Goal: Task Accomplishment & Management: Complete application form

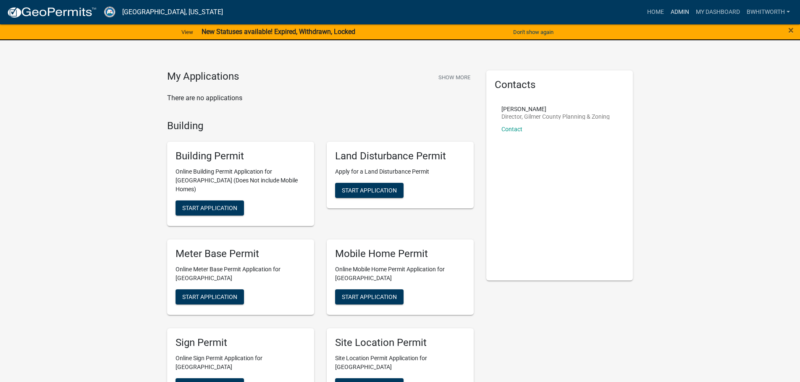
click at [676, 10] on link "Admin" at bounding box center [679, 12] width 25 height 16
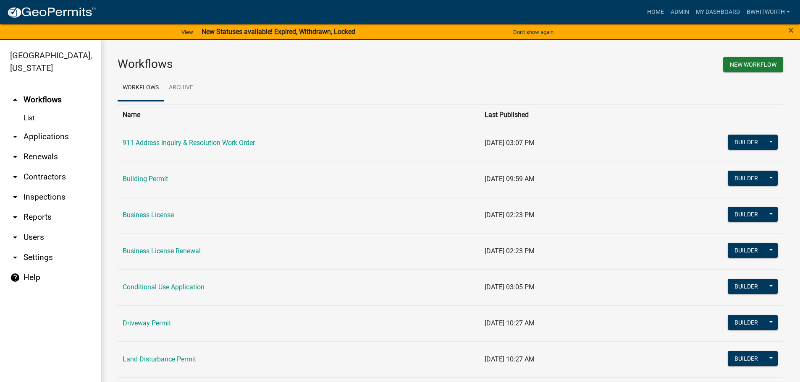
click at [44, 134] on link "arrow_drop_down Applications" at bounding box center [50, 137] width 101 height 20
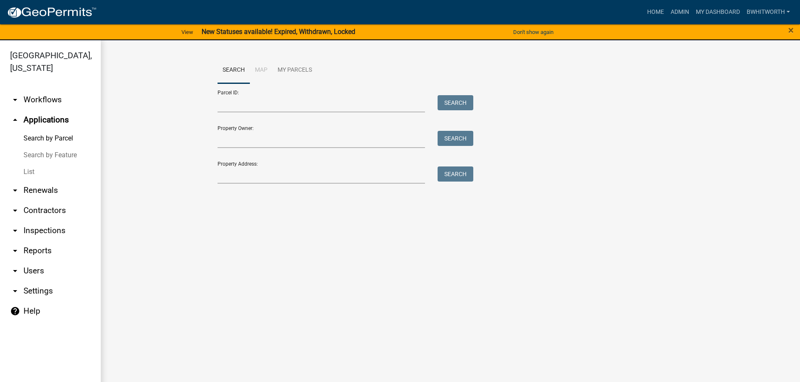
click at [32, 169] on link "List" at bounding box center [50, 172] width 101 height 17
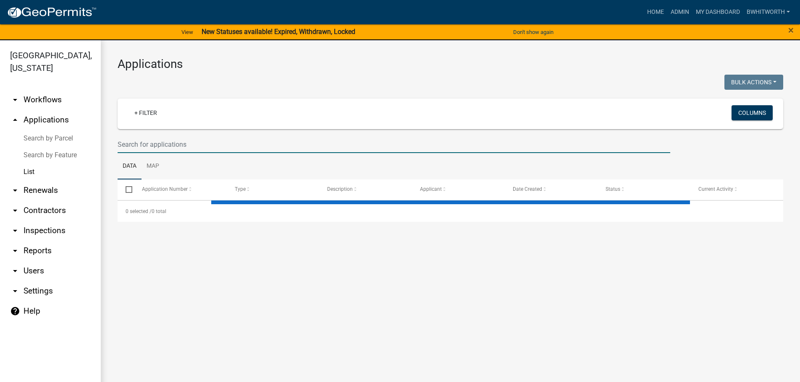
click at [197, 144] on input "text" at bounding box center [394, 144] width 553 height 17
select select "3: 100"
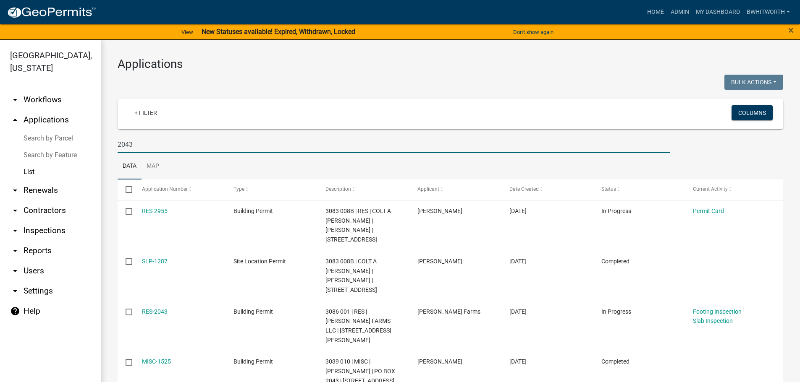
click at [119, 144] on input "2043" at bounding box center [394, 144] width 553 height 17
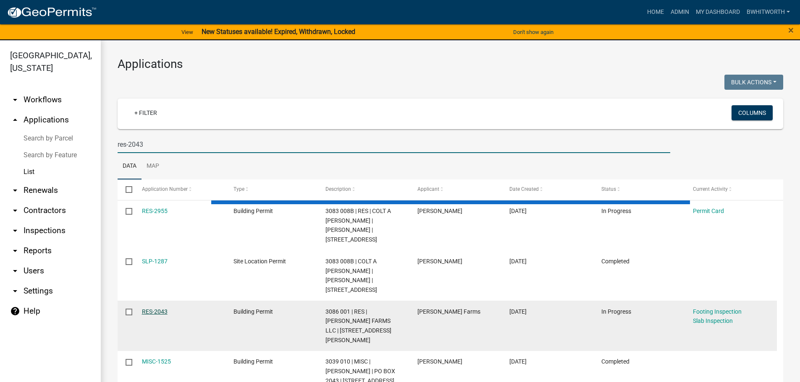
type input "res-2043"
click at [157, 309] on link "RES-2043" at bounding box center [155, 312] width 26 height 7
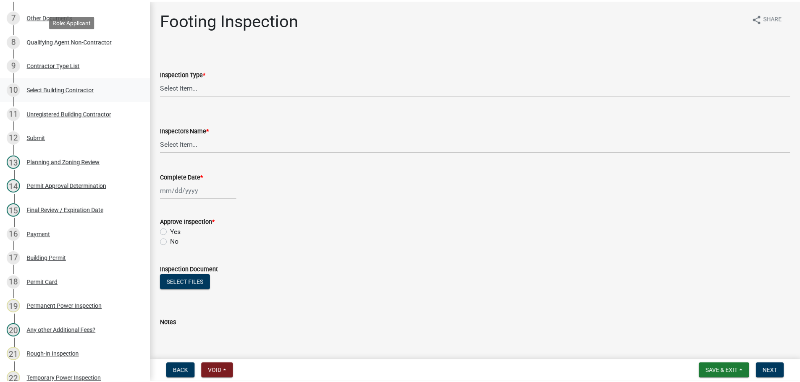
scroll to position [336, 0]
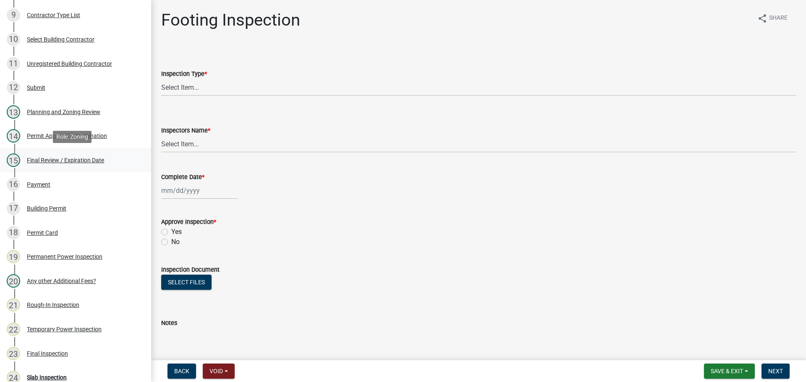
click at [32, 159] on div "Final Review / Expiration Date" at bounding box center [65, 160] width 77 height 6
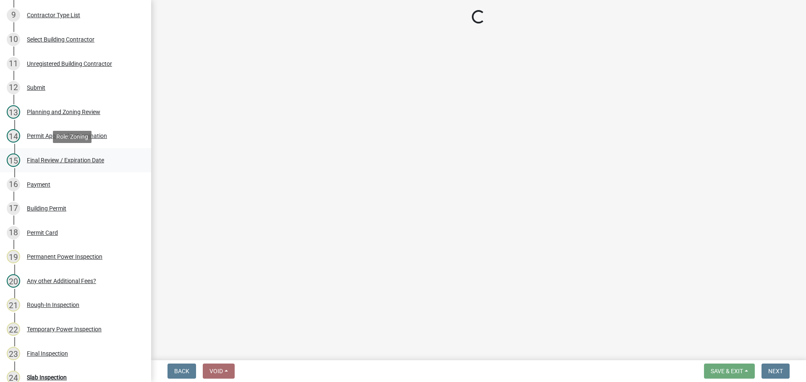
select select "f66b4cef-93c9-440c-84d8-a2c8d35cb7c1"
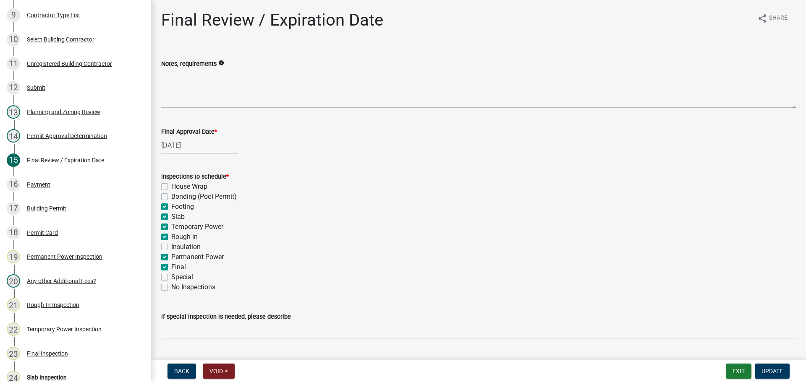
click at [171, 207] on label "Footing" at bounding box center [182, 207] width 23 height 10
click at [171, 207] on input "Footing" at bounding box center [173, 204] width 5 height 5
checkbox input "false"
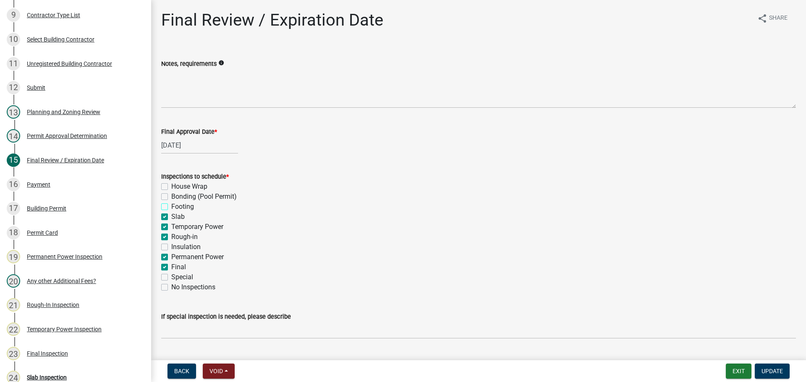
checkbox input "false"
checkbox input "true"
checkbox input "false"
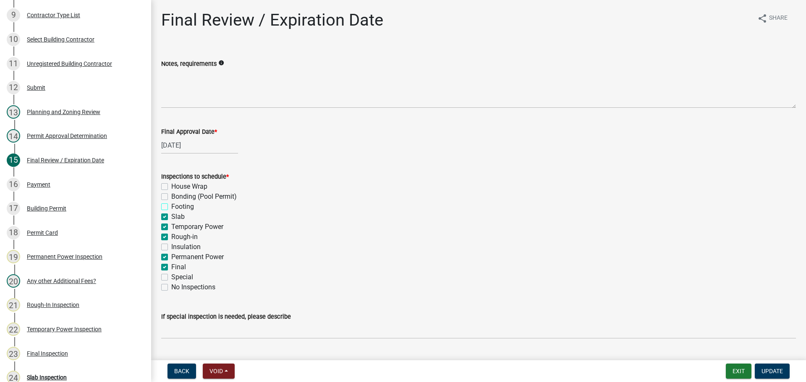
checkbox input "true"
checkbox input "false"
click at [171, 217] on label "Slab" at bounding box center [177, 217] width 13 height 10
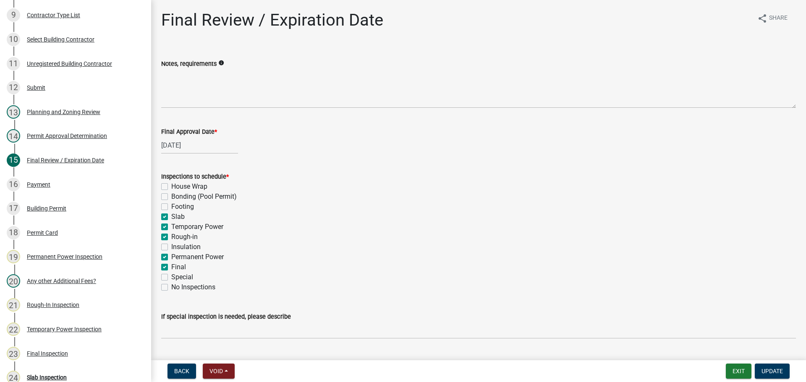
click at [171, 217] on input "Slab" at bounding box center [173, 214] width 5 height 5
checkbox input "false"
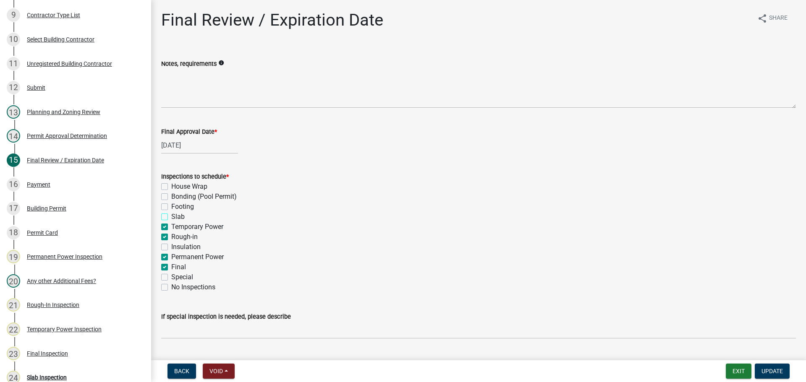
checkbox input "false"
checkbox input "true"
checkbox input "false"
checkbox input "true"
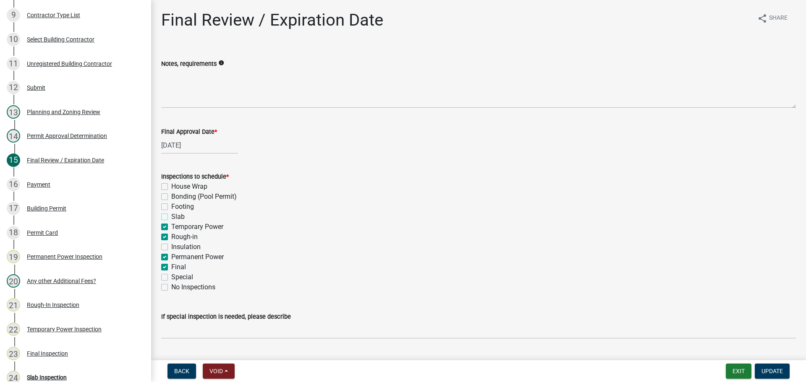
checkbox input "true"
checkbox input "false"
click at [171, 226] on label "Temporary Power" at bounding box center [197, 227] width 52 height 10
click at [171, 226] on input "Temporary Power" at bounding box center [173, 224] width 5 height 5
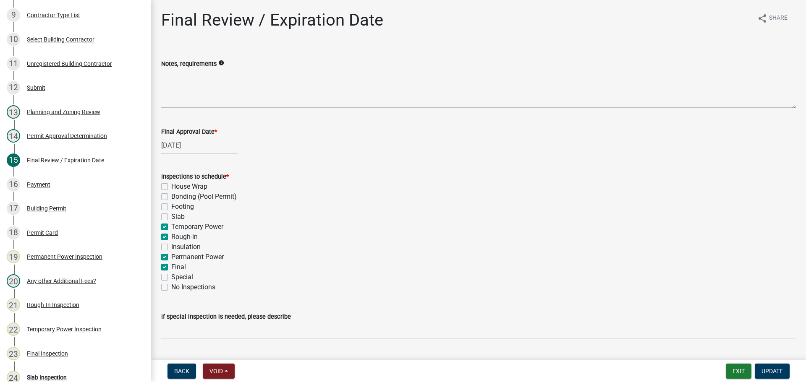
checkbox input "false"
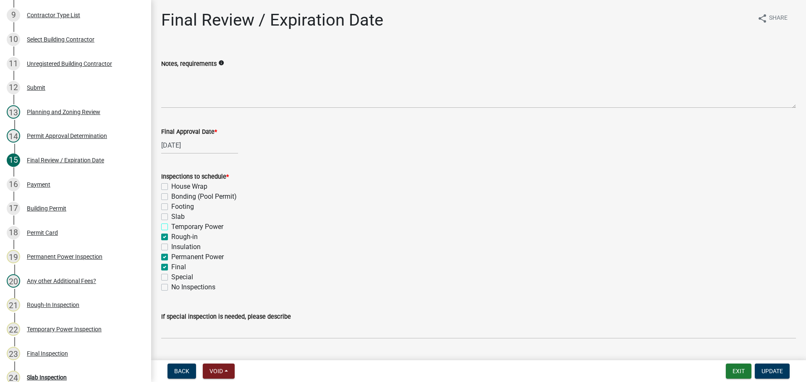
checkbox input "false"
checkbox input "true"
checkbox input "false"
checkbox input "true"
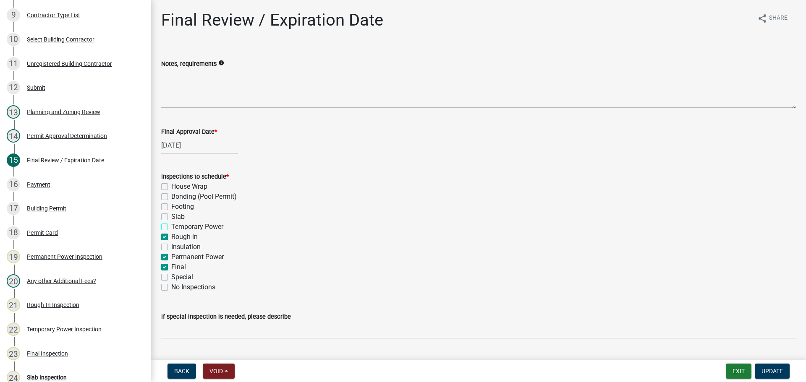
checkbox input "false"
click at [171, 237] on label "Rough-in" at bounding box center [184, 237] width 26 height 10
click at [171, 237] on input "Rough-in" at bounding box center [173, 234] width 5 height 5
checkbox input "false"
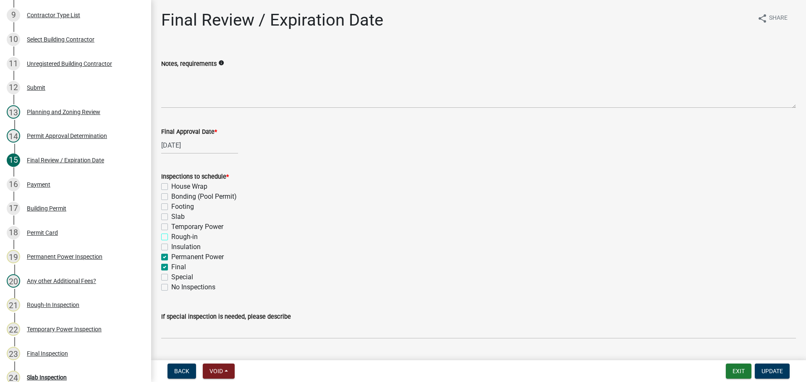
checkbox input "false"
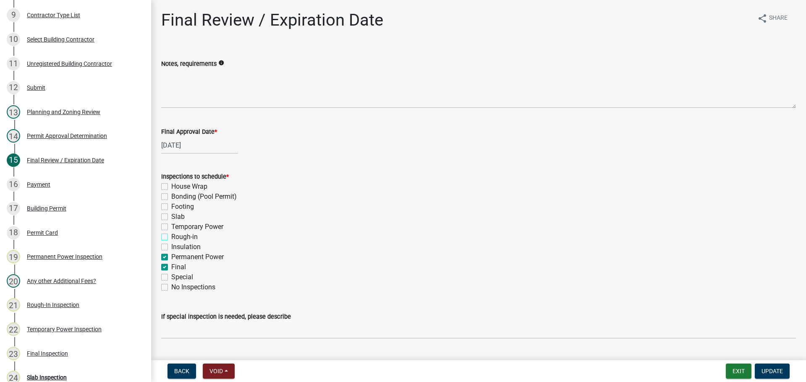
checkbox input "false"
checkbox input "true"
checkbox input "false"
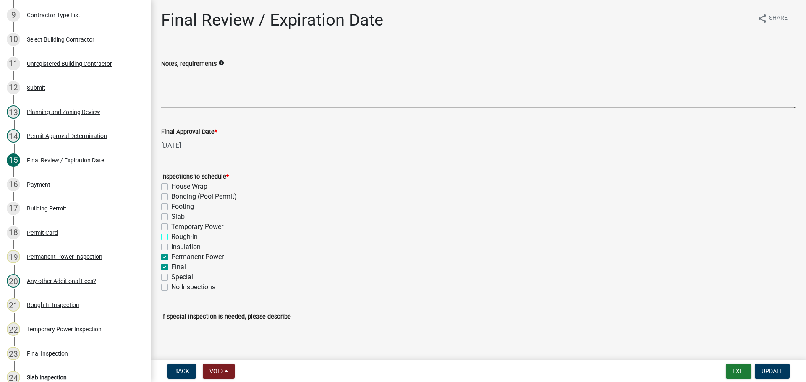
checkbox input "false"
click at [171, 257] on label "Permanent Power" at bounding box center [197, 257] width 52 height 10
click at [171, 257] on input "Permanent Power" at bounding box center [173, 254] width 5 height 5
checkbox input "false"
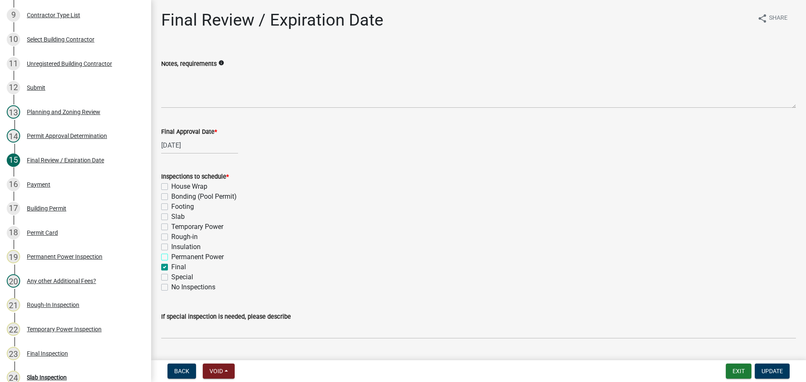
checkbox input "false"
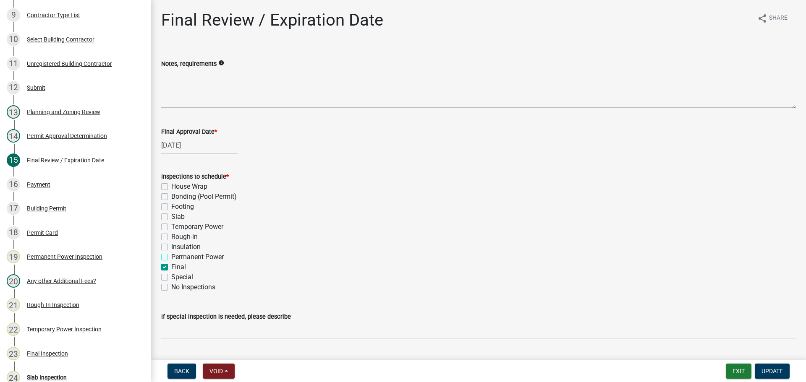
checkbox input "false"
checkbox input "true"
checkbox input "false"
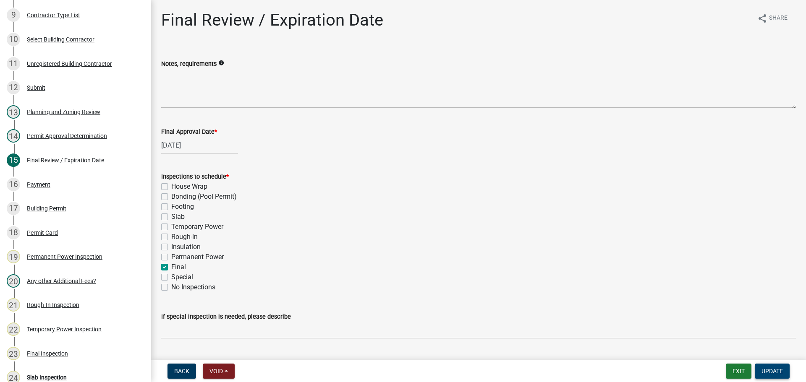
click at [775, 372] on span "Update" at bounding box center [772, 371] width 21 height 7
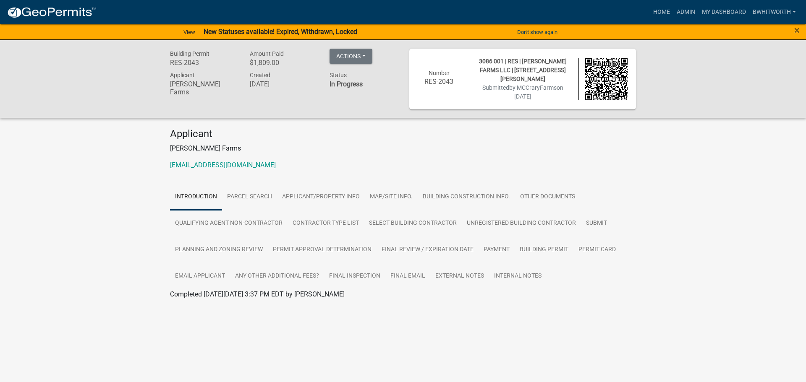
click at [85, 223] on div "Building Permit RES-2043 Amount Paid $1,809.00 Actions View receipt Printer Fri…" at bounding box center [403, 182] width 806 height 285
click at [708, 181] on div "Building Permit RES-2043 Amount Paid $1,809.00 Actions View receipt Printer Fri…" at bounding box center [403, 182] width 806 height 285
click at [132, 215] on div "Building Permit RES-2043 Amount Paid $1,809.00 Actions View receipt Printer Fri…" at bounding box center [403, 182] width 806 height 285
click at [140, 242] on div "Building Permit RES-2043 Amount Paid $1,809.00 Actions View receipt Printer Fri…" at bounding box center [403, 182] width 806 height 285
click at [690, 174] on div "Building Permit RES-2043 Amount Paid $1,809.00 Actions View receipt Printer Fri…" at bounding box center [403, 182] width 806 height 285
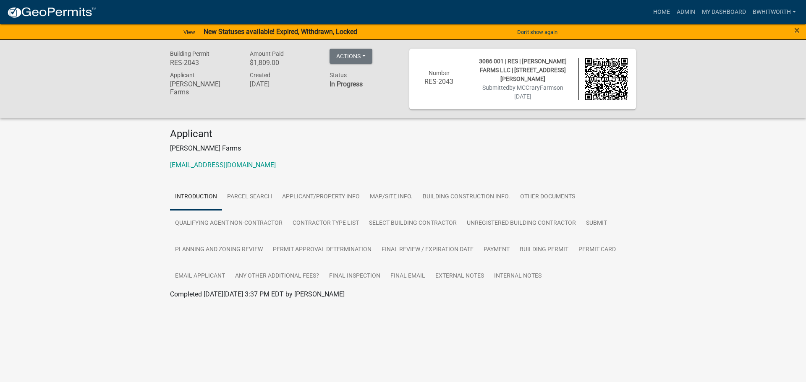
click at [117, 194] on div "Building Permit RES-2043 Amount Paid $1,809.00 Actions View receipt Printer Fri…" at bounding box center [403, 182] width 806 height 285
click at [110, 171] on div "Building Permit RES-2043 Amount Paid $1,809.00 Actions View receipt Printer Fri…" at bounding box center [403, 182] width 806 height 285
click at [89, 245] on div "Building Permit RES-2043 Amount Paid $1,809.00 Actions View receipt Printer Fri…" at bounding box center [403, 182] width 806 height 285
click at [216, 246] on link "Planning and Zoning Review" at bounding box center [219, 250] width 98 height 27
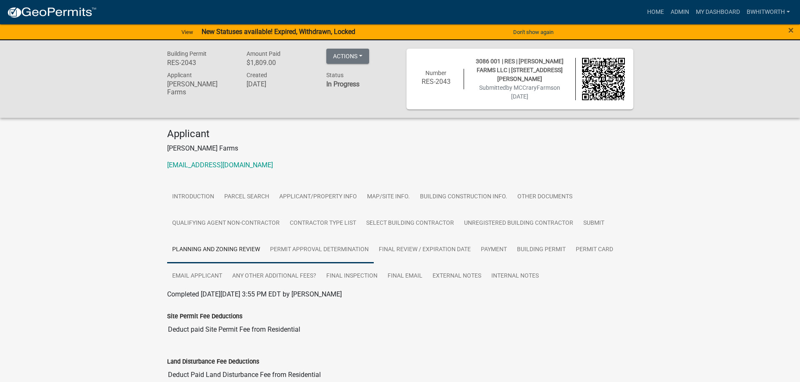
click at [298, 248] on link "Permit Approval Determination" at bounding box center [319, 250] width 109 height 27
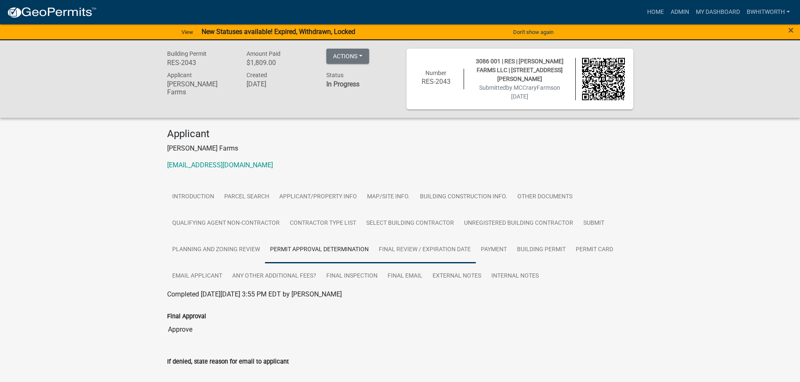
click at [425, 249] on link "Final Review / Expiration Date" at bounding box center [425, 250] width 102 height 27
click at [687, 193] on div "Building Permit RES-2043 Amount Paid $1,809.00 Actions View receipt Printer Fri…" at bounding box center [400, 361] width 800 height 642
click at [491, 247] on link "Payment" at bounding box center [494, 250] width 36 height 27
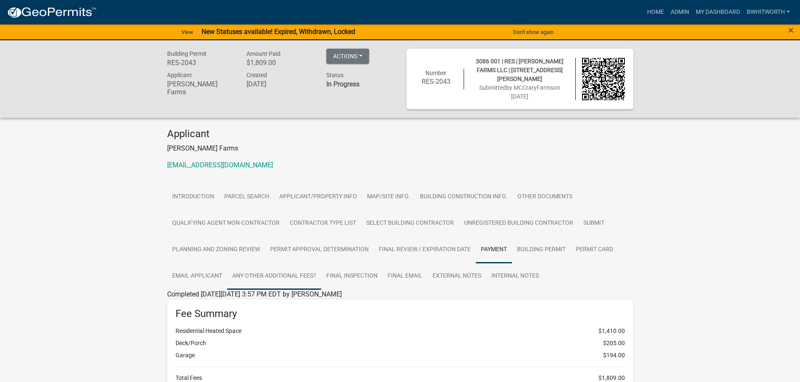
click at [272, 272] on link "Any other Additional Fees?" at bounding box center [274, 276] width 94 height 27
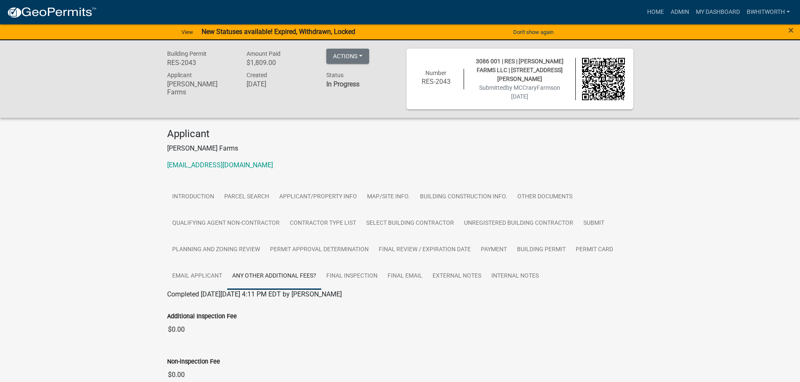
click at [567, 302] on div "Additional Inspection Fee $0.00" at bounding box center [400, 319] width 466 height 39
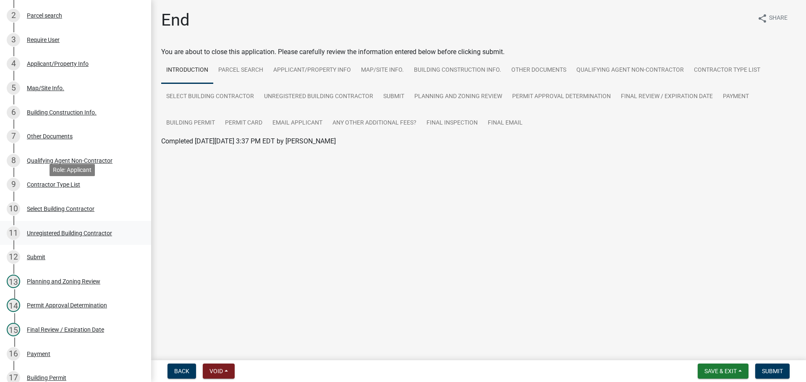
scroll to position [210, 0]
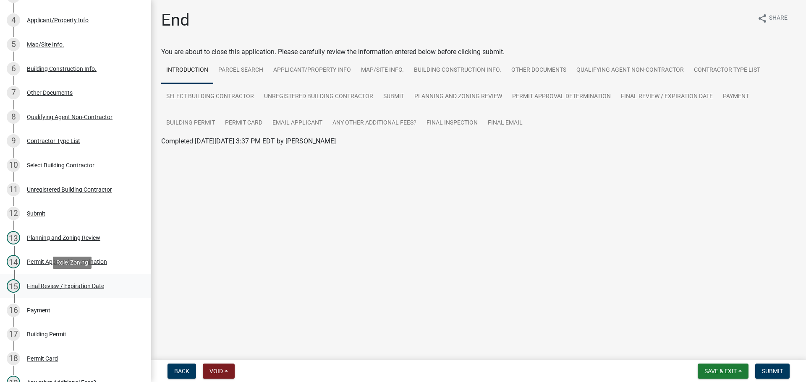
click at [28, 284] on div "Final Review / Expiration Date" at bounding box center [65, 286] width 77 height 6
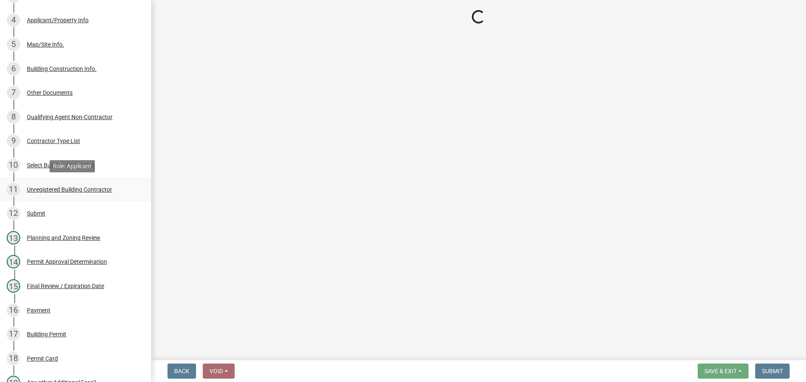
select select "f66b4cef-93c9-440c-84d8-a2c8d35cb7c1"
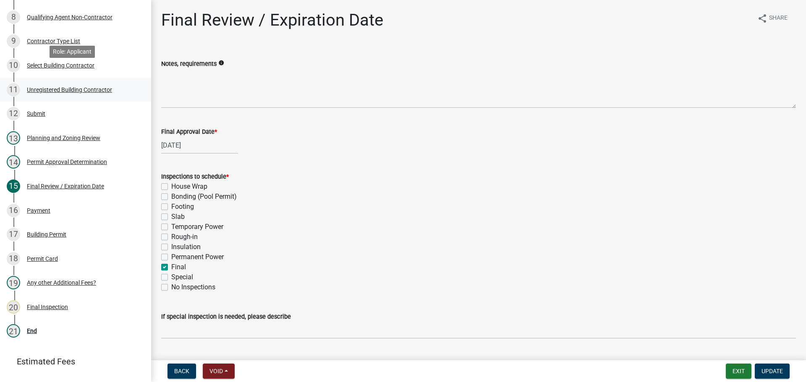
scroll to position [336, 0]
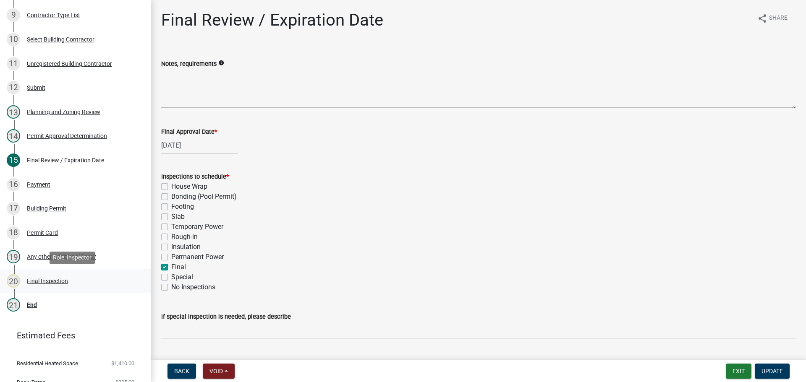
click at [42, 281] on div "Final Inspection" at bounding box center [47, 281] width 41 height 6
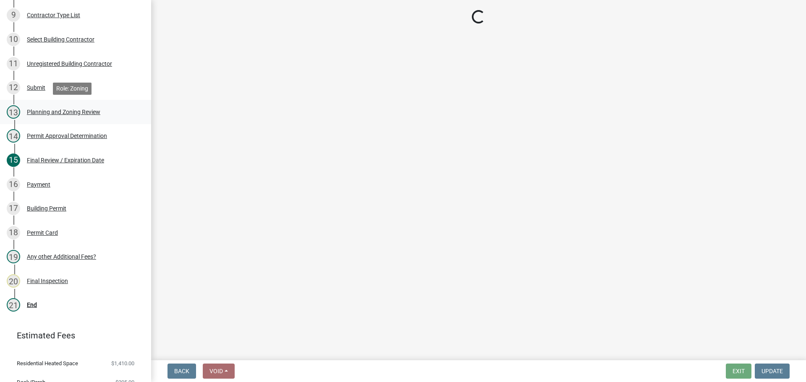
select select "895eead6-d784-4fdc-a4a3-66a9075c153d"
select select "8dfc8809-68b2-4bc3-a0d1-6f7e000e7487"
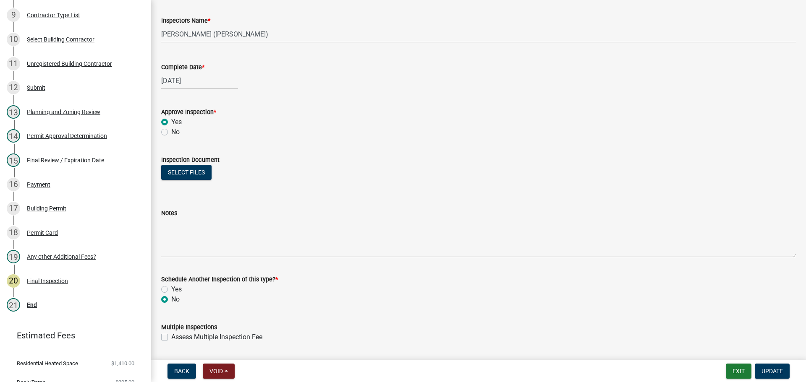
scroll to position [136, 0]
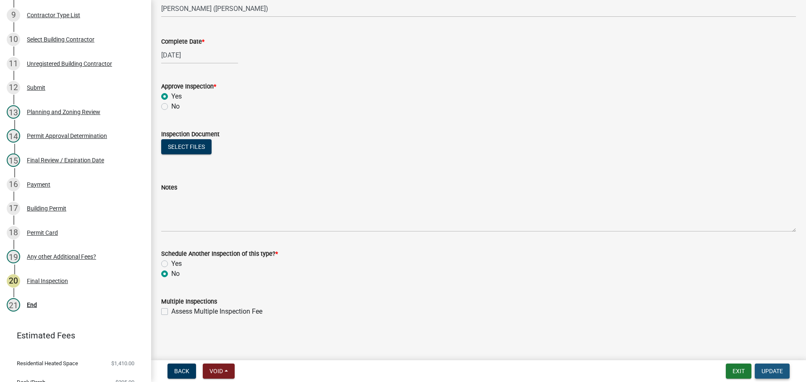
click at [770, 371] on span "Update" at bounding box center [772, 371] width 21 height 7
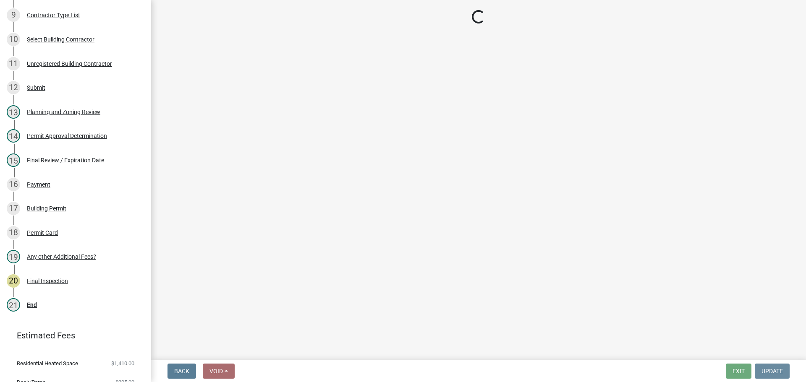
scroll to position [0, 0]
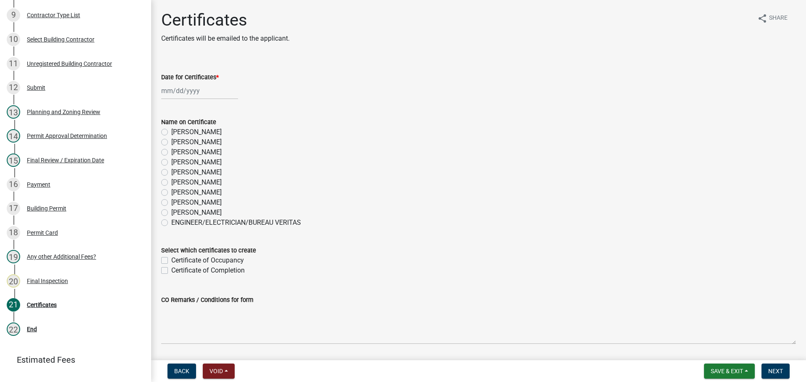
click at [193, 92] on div at bounding box center [199, 90] width 77 height 17
select select "8"
select select "2025"
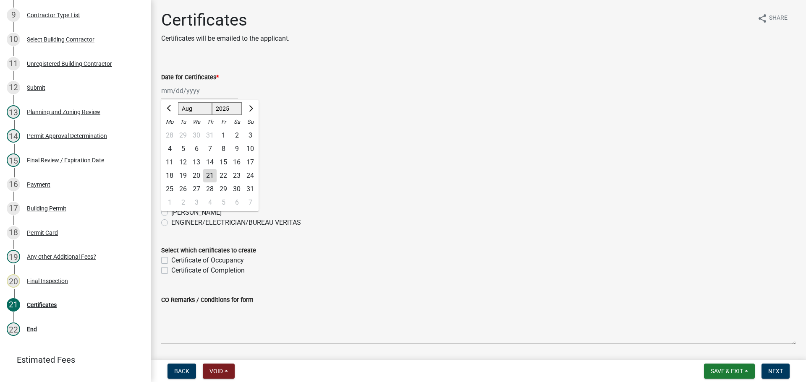
click at [209, 174] on div "21" at bounding box center [209, 175] width 13 height 13
type input "[DATE]"
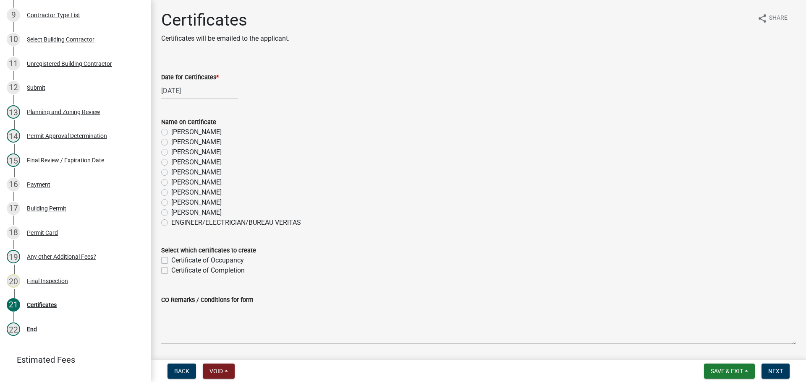
click at [171, 152] on label "[PERSON_NAME]" at bounding box center [196, 152] width 50 height 10
click at [171, 152] on input "[PERSON_NAME]" at bounding box center [173, 149] width 5 height 5
radio input "true"
click at [171, 261] on label "Certificate of Occupancy" at bounding box center [207, 261] width 73 height 10
click at [171, 261] on input "Certificate of Occupancy" at bounding box center [173, 258] width 5 height 5
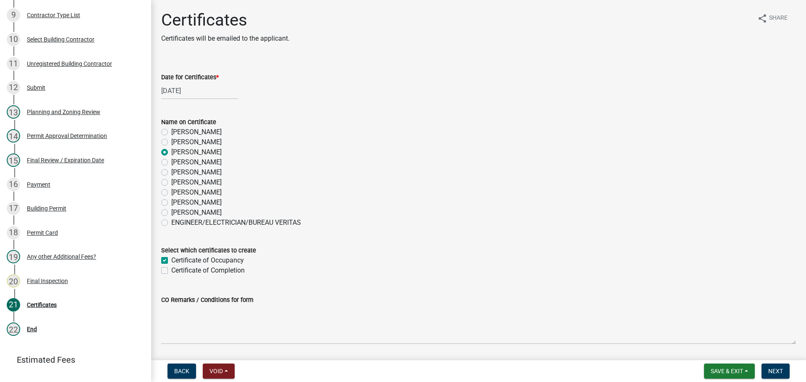
checkbox input "true"
checkbox input "false"
click at [772, 368] on span "Next" at bounding box center [775, 371] width 15 height 7
